Goal: Information Seeking & Learning: Learn about a topic

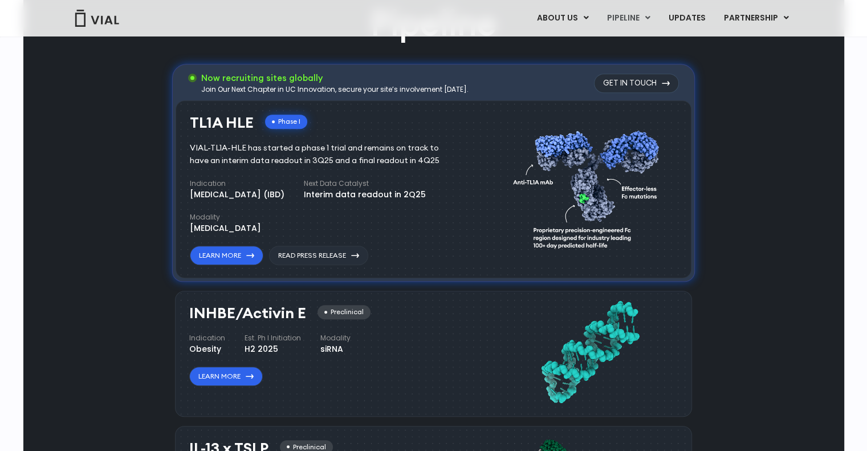
scroll to position [1091, 0]
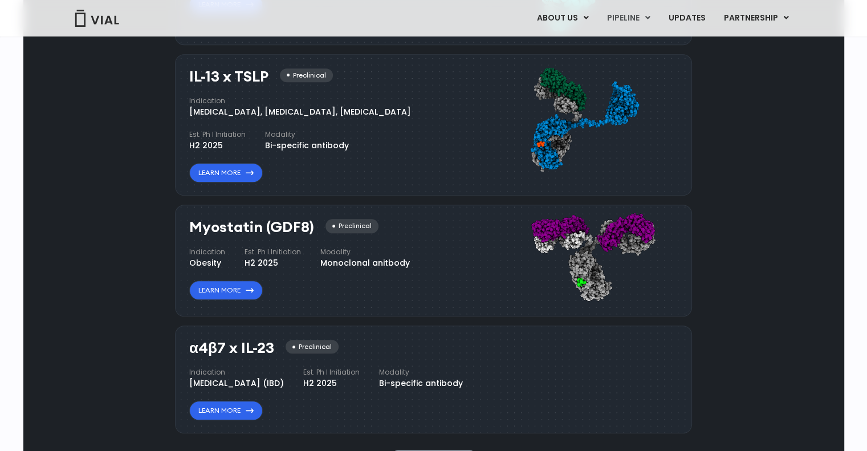
click at [295, 224] on h3 "Myostatin (GDF8)" at bounding box center [251, 227] width 125 height 17
copy h3 "GDF8"
click at [210, 228] on h3 "Myostatin (GDF8)" at bounding box center [251, 227] width 125 height 17
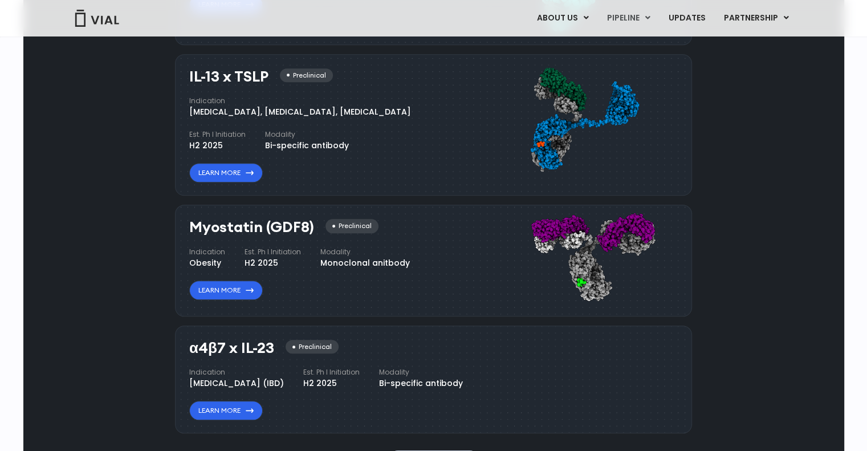
copy h3 "Myostatin"
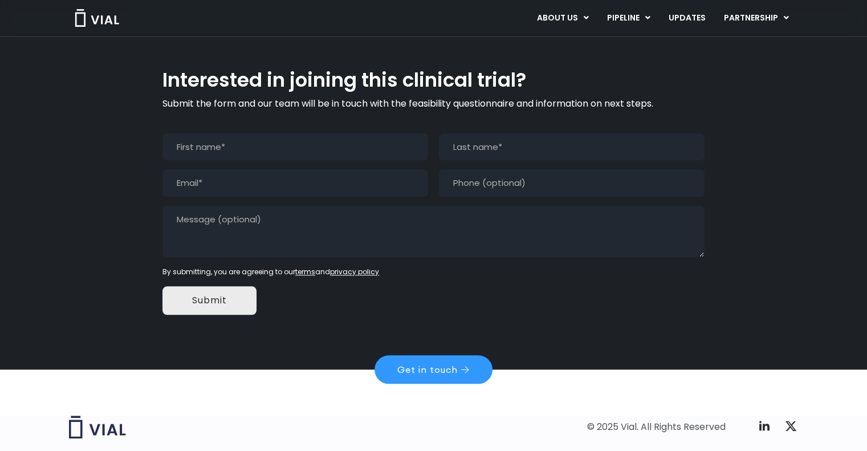
scroll to position [1114, 0]
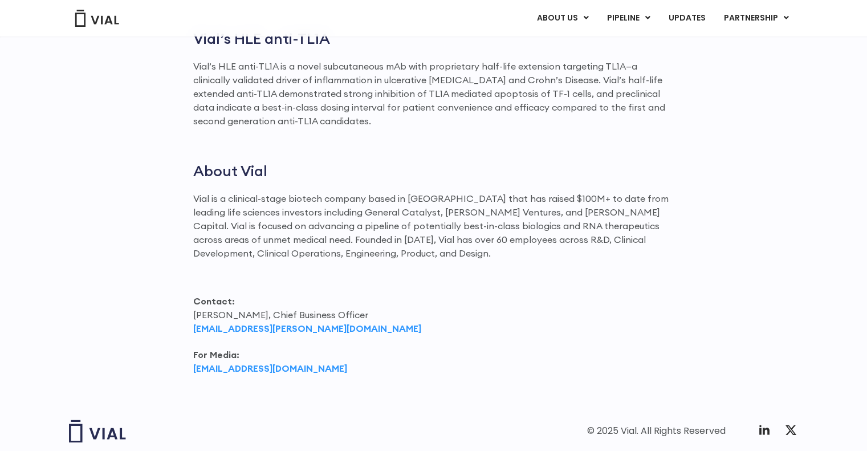
scroll to position [1467, 0]
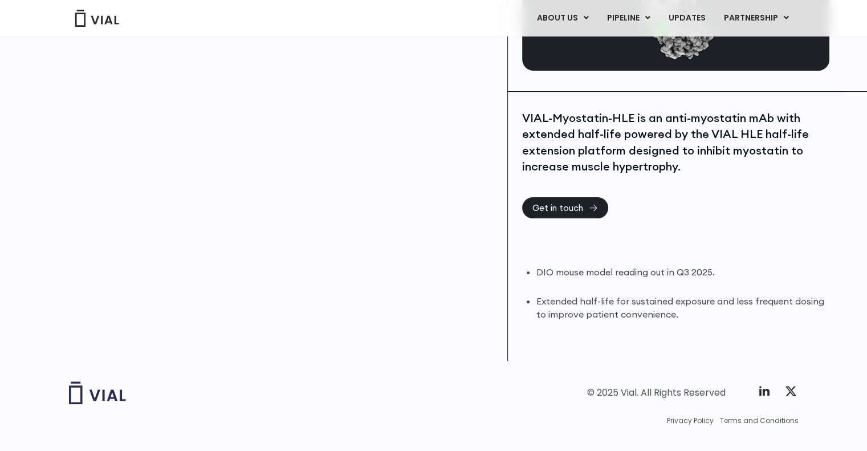
scroll to position [215, 0]
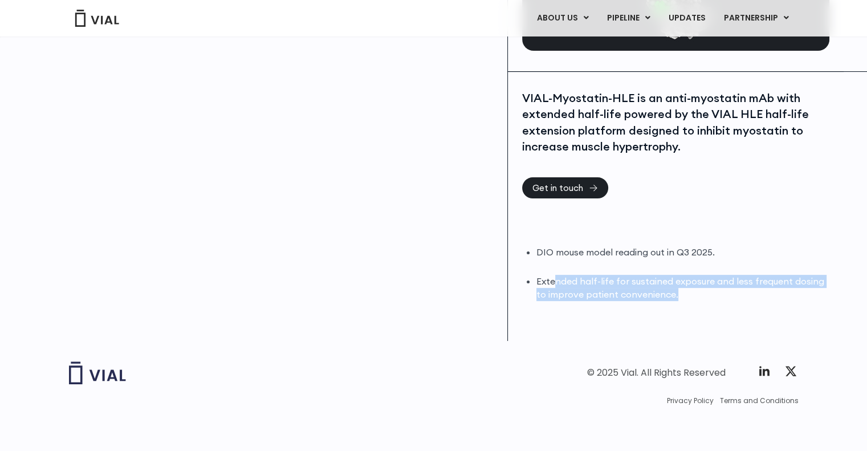
drag, startPoint x: 556, startPoint y: 279, endPoint x: 709, endPoint y: 317, distance: 157.9
click at [709, 317] on div "VIAL-Myostatin-HLE is an anti-myostatin mAb with extended half-life powered by …" at bounding box center [676, 206] width 336 height 269
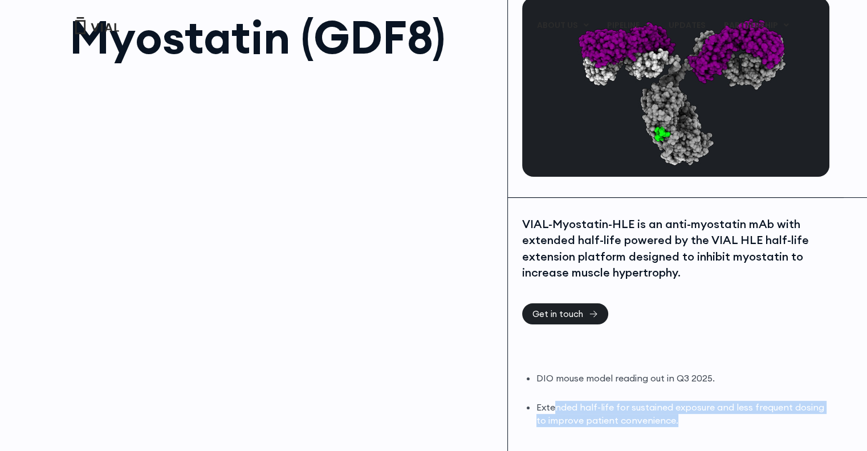
scroll to position [0, 0]
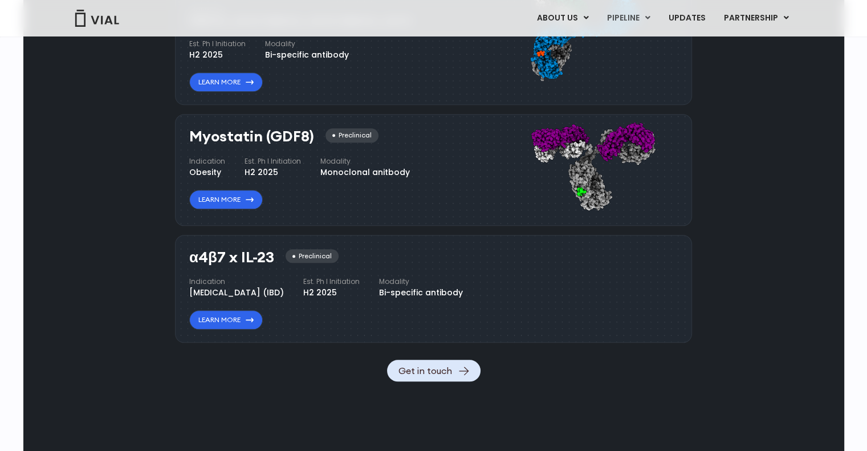
scroll to position [1034, 0]
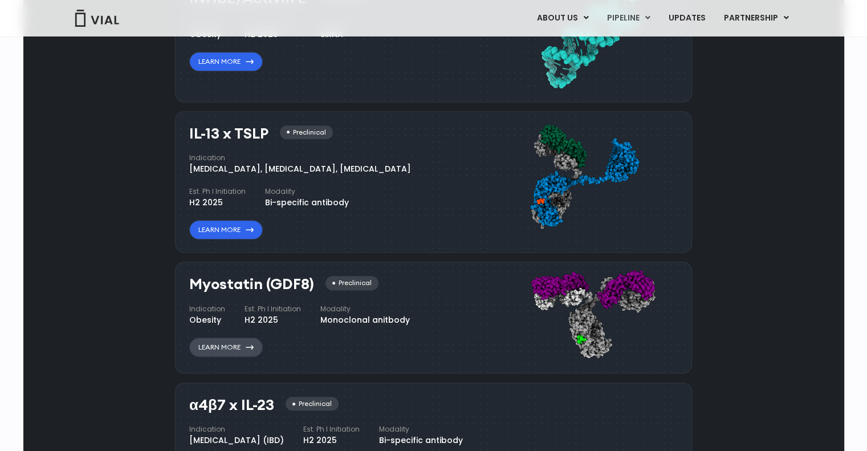
click at [207, 346] on link "Learn More" at bounding box center [226, 347] width 74 height 19
